Goal: Navigation & Orientation: Understand site structure

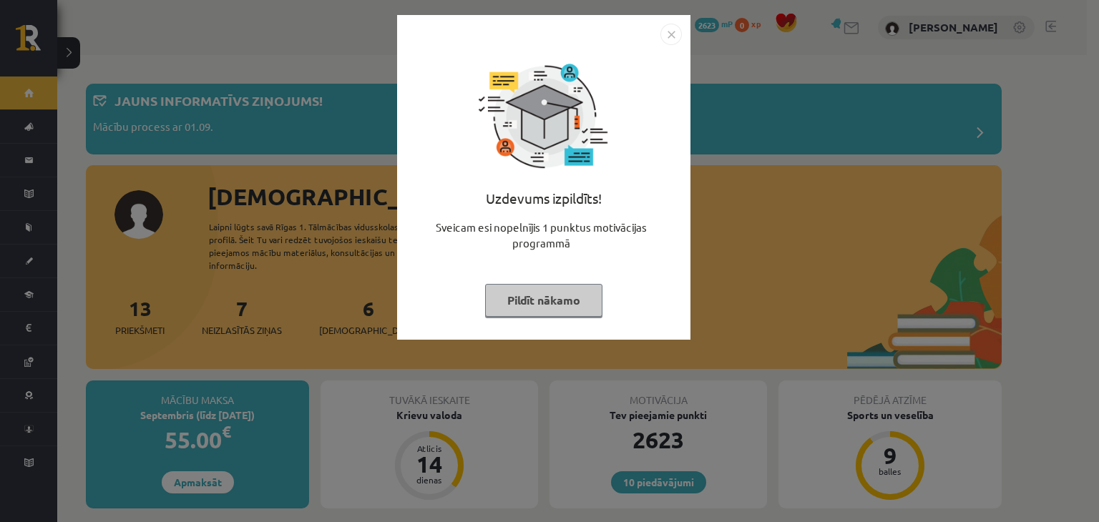
click at [658, 40] on div at bounding box center [544, 34] width 276 height 21
click at [670, 37] on img "Close" at bounding box center [671, 34] width 21 height 21
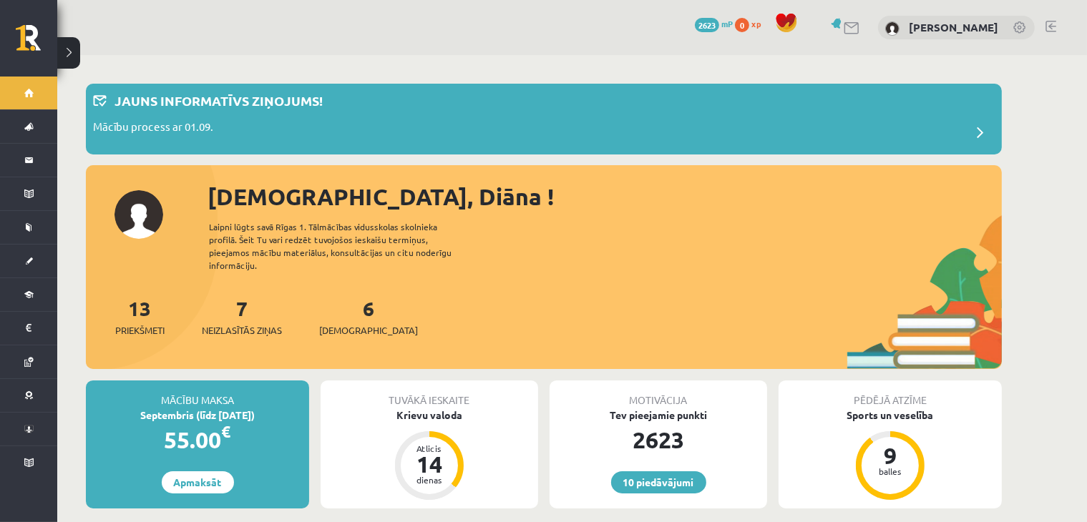
click at [733, 24] on span "mP" at bounding box center [726, 23] width 11 height 11
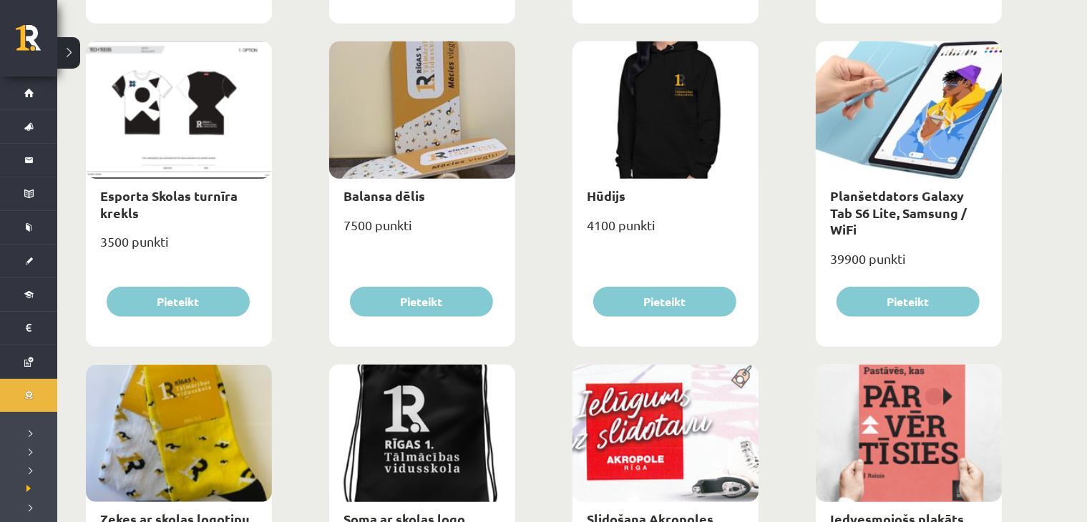
scroll to position [341, 0]
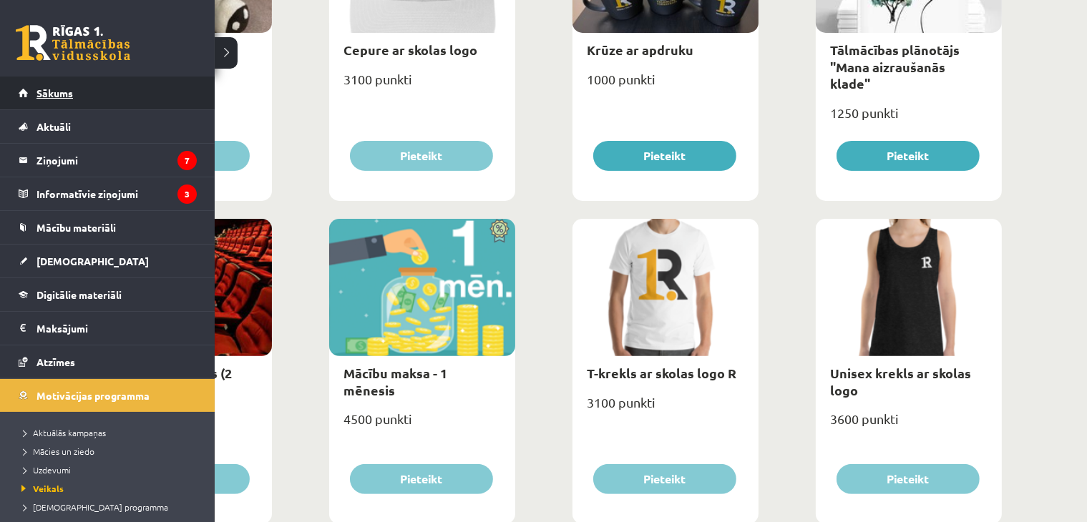
click at [46, 94] on span "Sākums" at bounding box center [55, 93] width 37 height 13
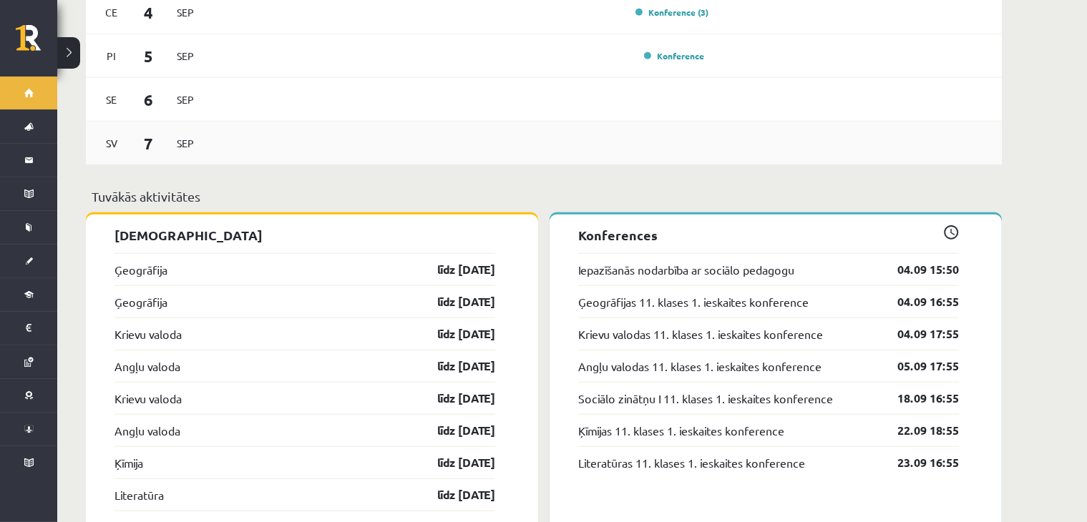
scroll to position [1335, 0]
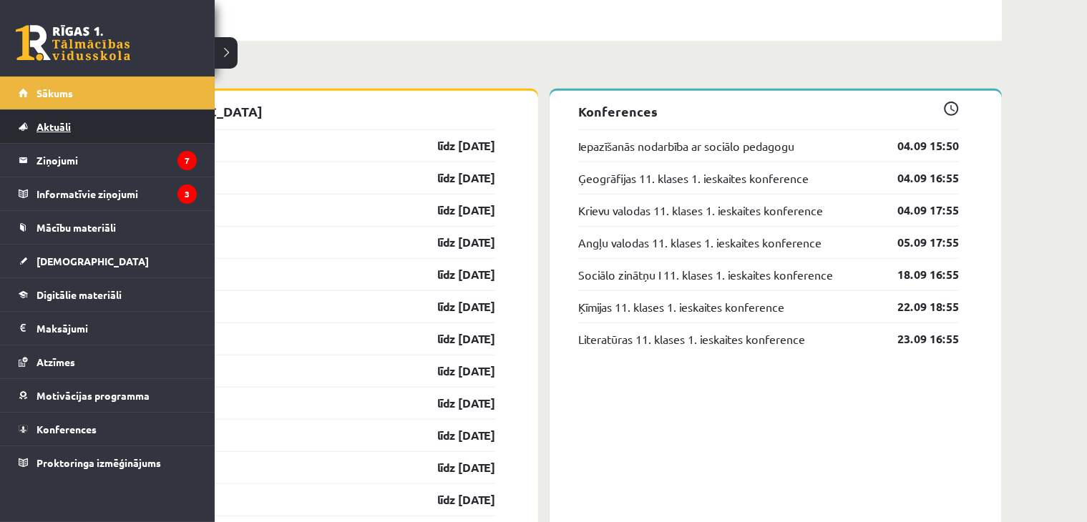
click at [66, 136] on link "Aktuāli" at bounding box center [108, 126] width 178 height 33
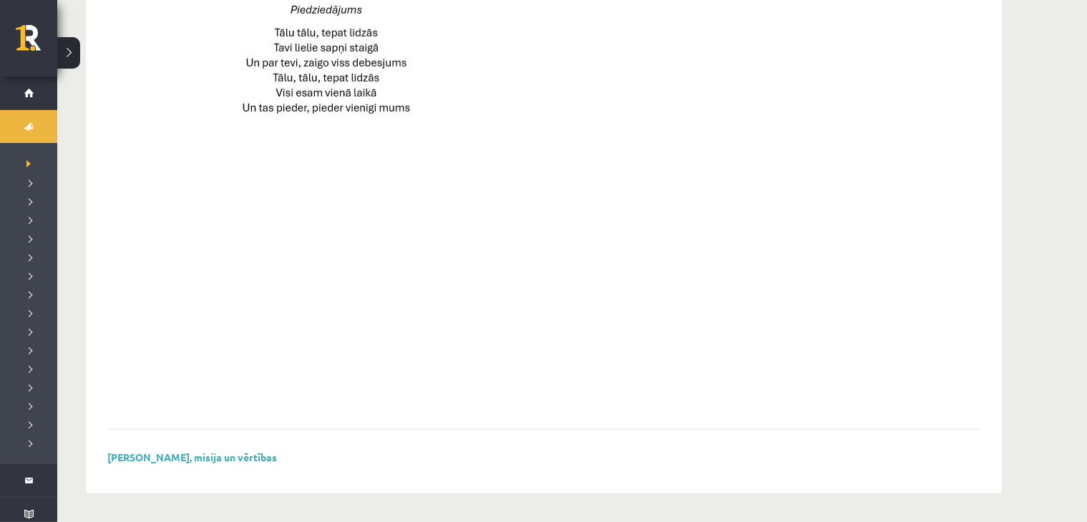
scroll to position [1037, 0]
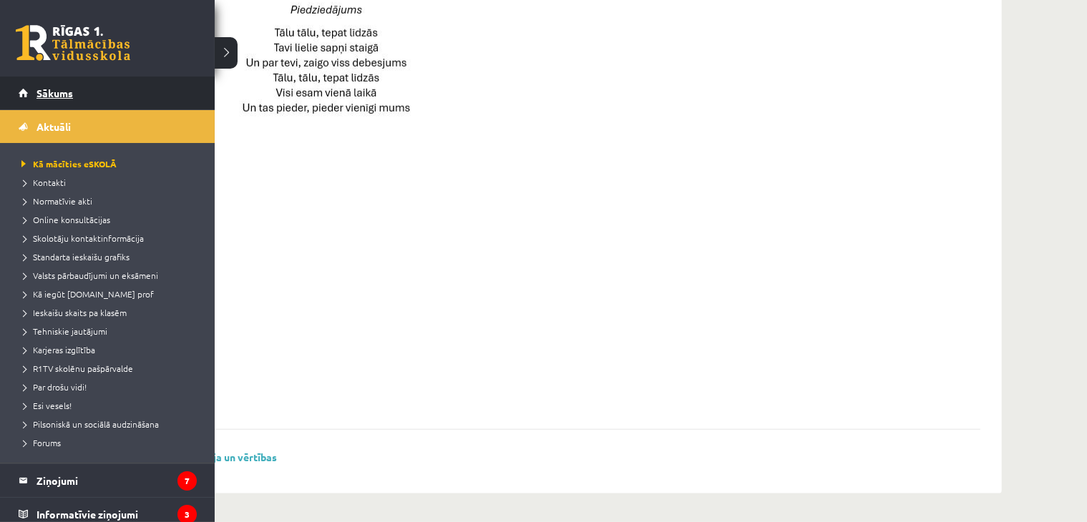
click at [37, 92] on span "Sākums" at bounding box center [55, 93] width 37 height 13
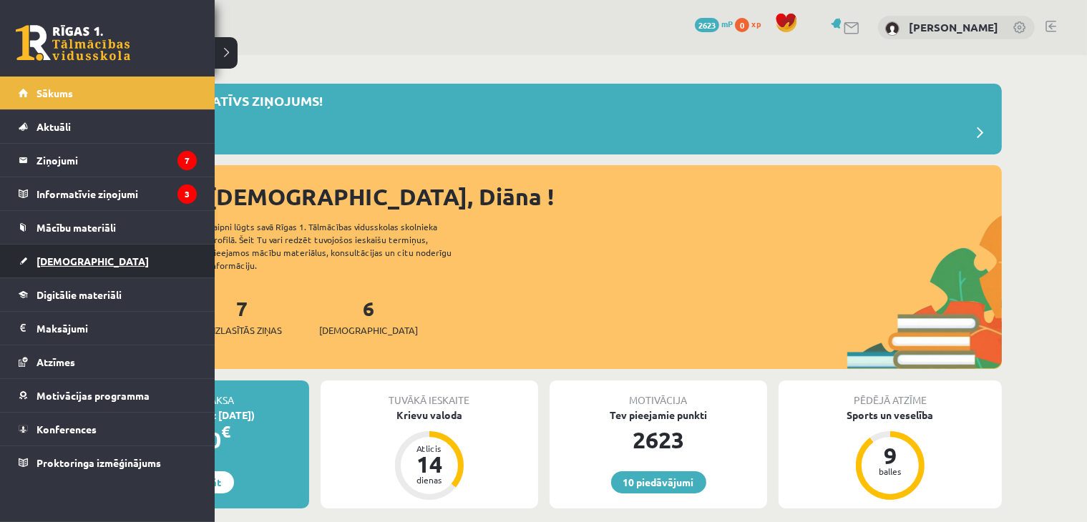
click at [37, 255] on span "[DEMOGRAPHIC_DATA]" at bounding box center [93, 261] width 112 height 13
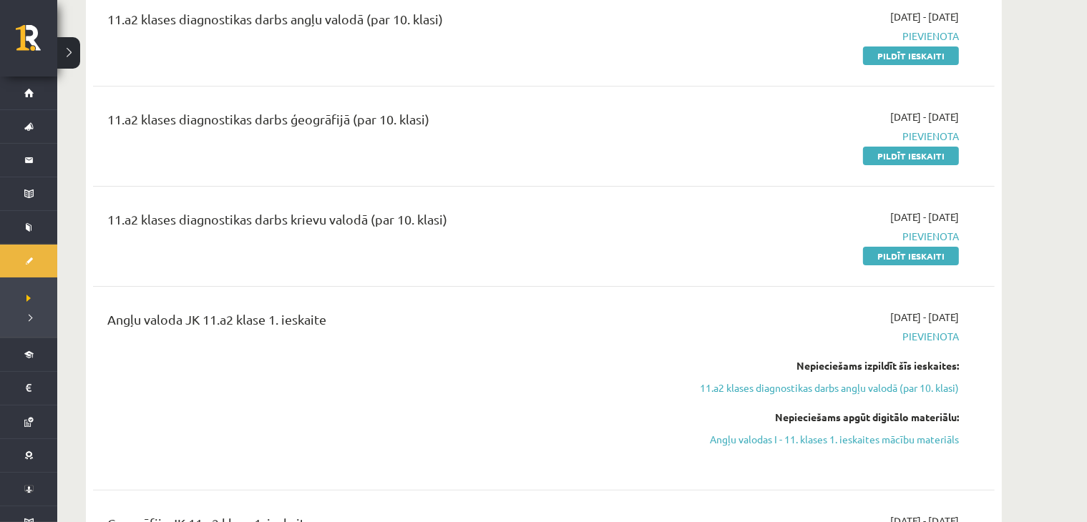
scroll to position [167, 0]
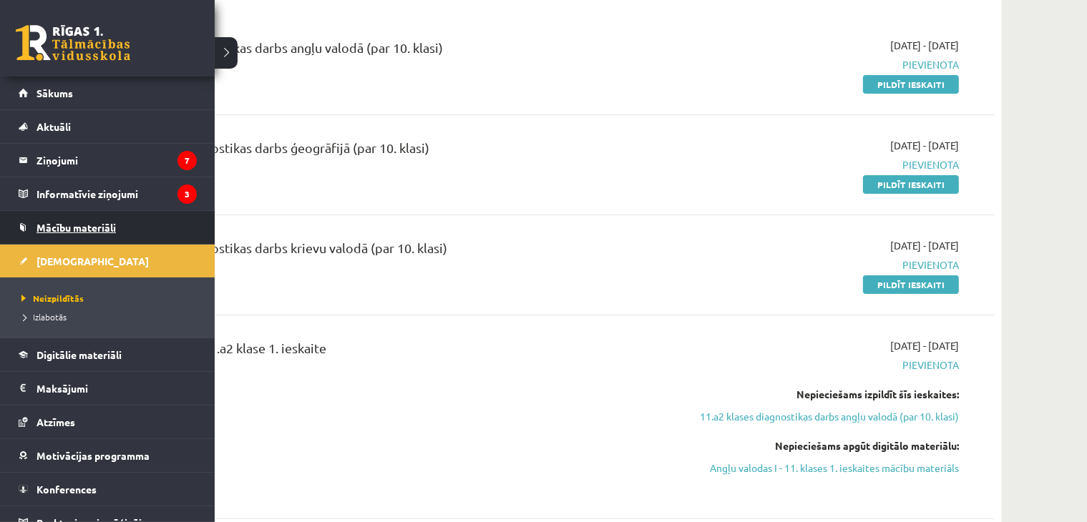
click at [43, 232] on span "Mācību materiāli" at bounding box center [76, 227] width 79 height 13
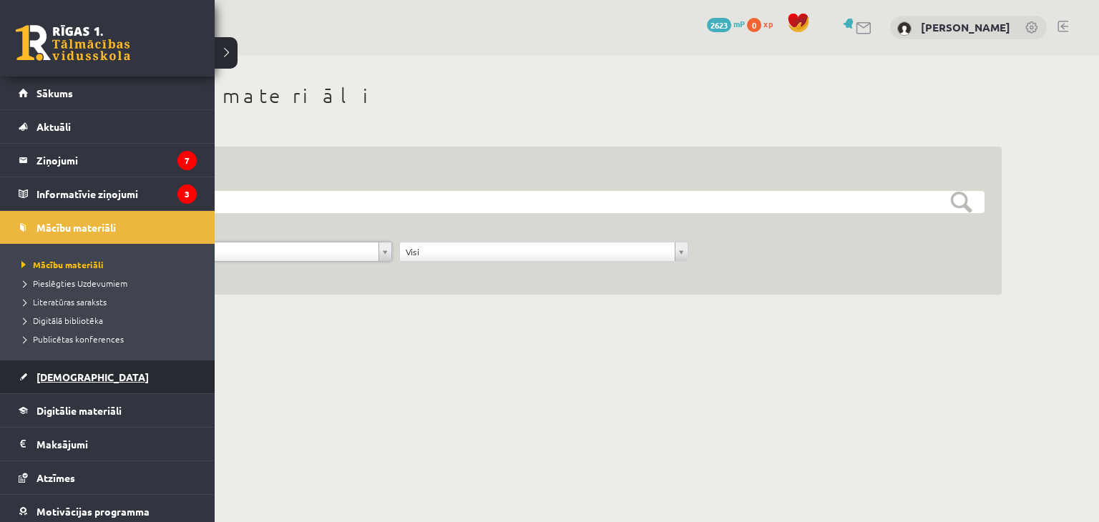
click at [72, 379] on span "[DEMOGRAPHIC_DATA]" at bounding box center [93, 377] width 112 height 13
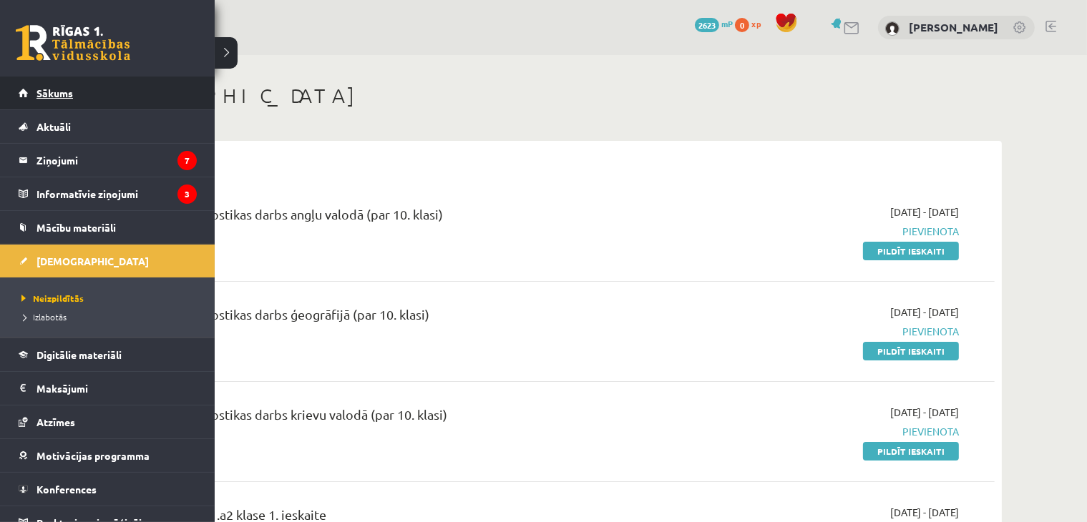
click at [54, 89] on span "Sākums" at bounding box center [55, 93] width 37 height 13
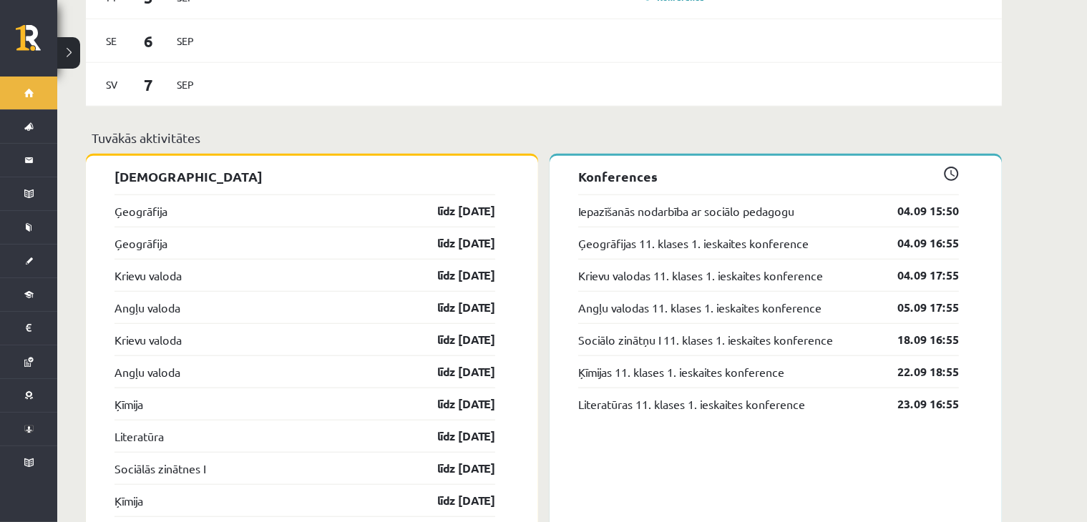
scroll to position [1335, 0]
